Goal: Find specific fact: Find specific fact

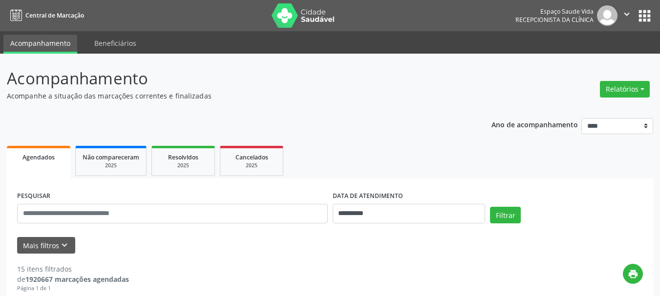
select select "*"
click at [348, 213] on input "**********" at bounding box center [409, 214] width 153 height 20
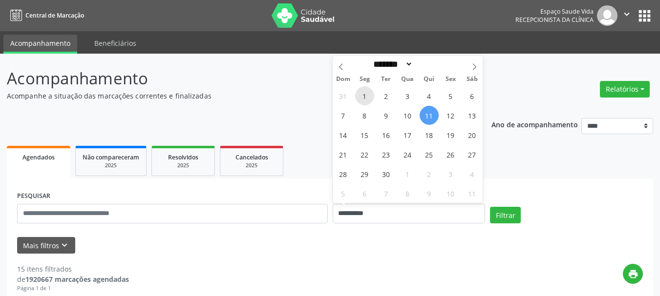
click at [363, 95] on span "1" at bounding box center [364, 95] width 19 height 19
type input "**********"
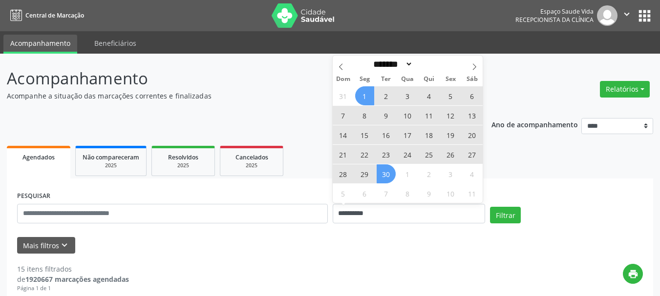
click at [388, 178] on span "30" at bounding box center [386, 174] width 19 height 19
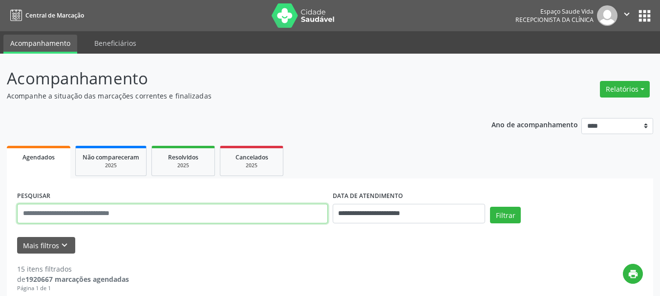
click at [232, 206] on input "text" at bounding box center [172, 214] width 311 height 20
paste input "**********"
type input "**********"
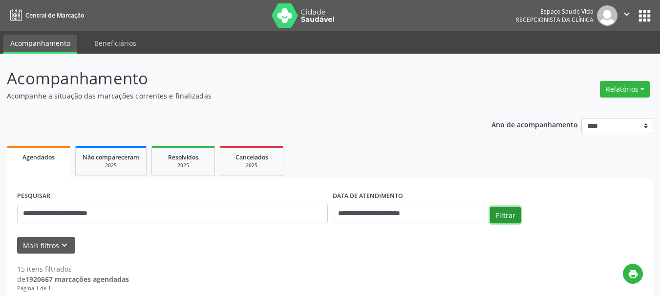
click at [516, 216] on button "Filtrar" at bounding box center [505, 215] width 31 height 17
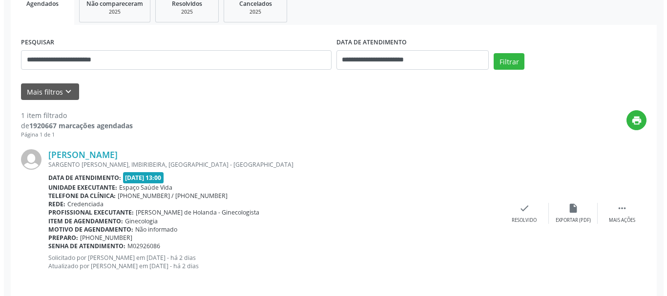
scroll to position [163, 0]
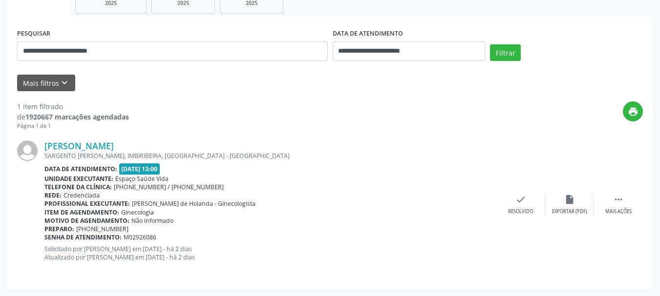
click at [106, 152] on div "SARGENTO [PERSON_NAME], IMBIRIBEIRA, [GEOGRAPHIC_DATA] - [GEOGRAPHIC_DATA]" at bounding box center [270, 156] width 452 height 8
click at [112, 149] on link "[PERSON_NAME]" at bounding box center [78, 146] width 69 height 11
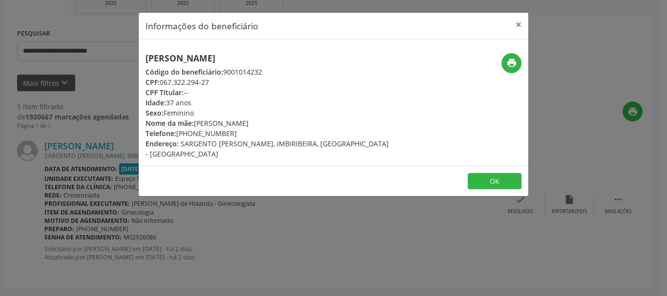
drag, startPoint x: 333, startPoint y: 59, endPoint x: 125, endPoint y: 56, distance: 208.1
click at [125, 56] on div "Informações do beneficiário × [PERSON_NAME] Código do beneficiário: 9001014232 …" at bounding box center [333, 148] width 667 height 296
copy h5 "[PERSON_NAME]"
drag, startPoint x: 221, startPoint y: 85, endPoint x: 163, endPoint y: 81, distance: 58.7
click at [163, 81] on div "CPF: 067.322.294-27" at bounding box center [269, 82] width 246 height 10
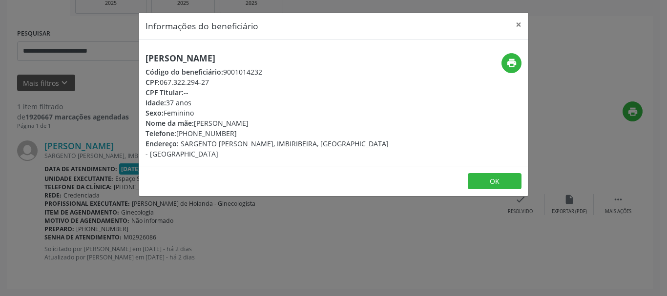
copy div "067.322.294-27"
drag, startPoint x: 251, startPoint y: 136, endPoint x: 178, endPoint y: 133, distance: 72.4
click at [178, 133] on div "Telefone: [PHONE_NUMBER]" at bounding box center [269, 133] width 246 height 10
copy div "[PHONE_NUMBER]"
click at [511, 63] on icon "print" at bounding box center [512, 63] width 11 height 11
